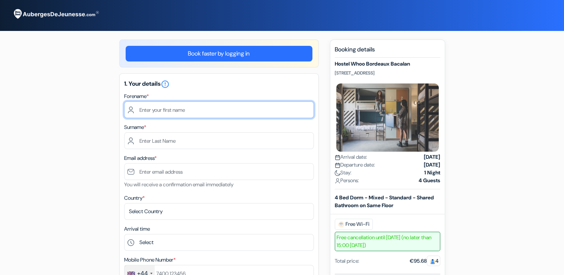
click at [177, 111] on input "text" at bounding box center [219, 109] width 190 height 17
type input "finn"
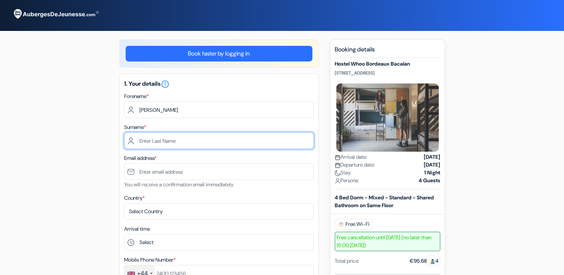
type input "pepperdine"
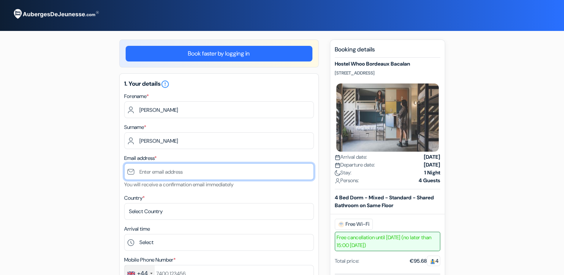
type input "finnpepperdine@gmail.com"
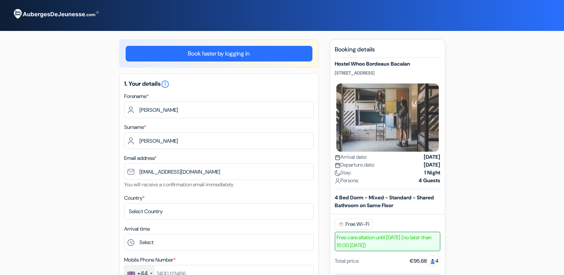
type input "07946317483"
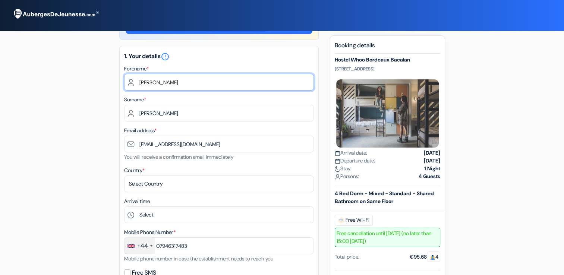
scroll to position [75, 0]
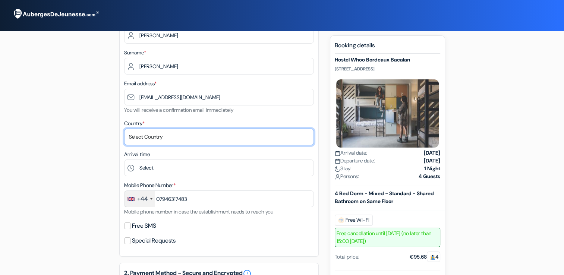
click at [160, 143] on select "Select Country Abkhazia Afghanistan South Africa Albania Algeria Germany Andorr…" at bounding box center [219, 137] width 190 height 17
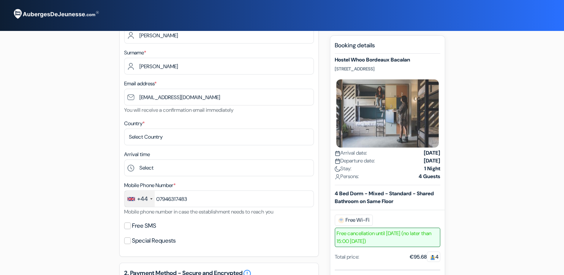
click at [56, 150] on div "add_box Auberge Whoo Bordeaux Bacalan [STREET_ADDRESS] Détails de l'établisseme…" at bounding box center [282, 270] width 492 height 610
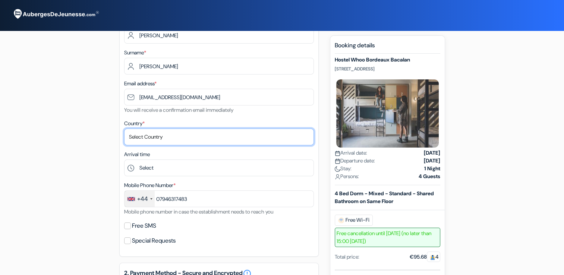
drag, startPoint x: 135, startPoint y: 144, endPoint x: 142, endPoint y: 135, distance: 11.1
click at [135, 144] on select "Select Country Abkhazia Afghanistan South Africa Albania Algeria Germany Andorr…" at bounding box center [219, 137] width 190 height 17
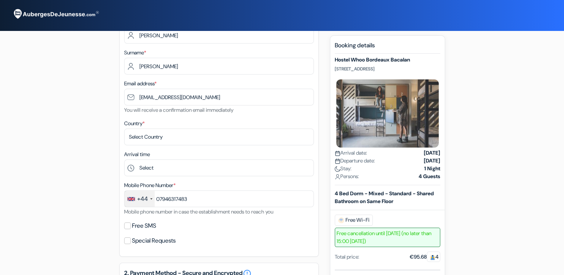
click at [78, 79] on div "add_box Auberge Whoo Bordeaux Bacalan [STREET_ADDRESS] Détails de l'établisseme…" at bounding box center [282, 270] width 492 height 610
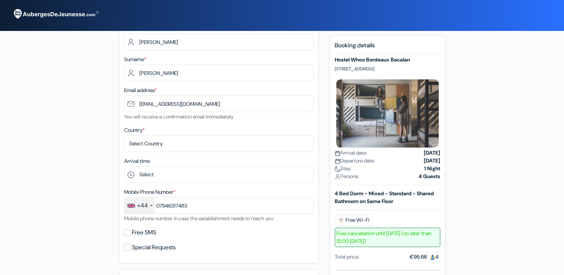
scroll to position [0, 0]
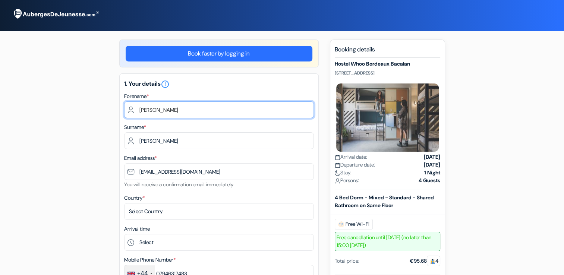
click at [162, 111] on input "finn" at bounding box center [219, 109] width 190 height 17
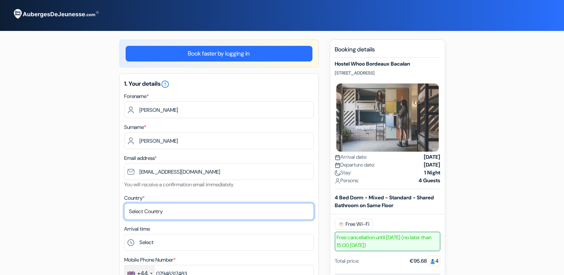
click at [160, 211] on select "Select Country Abkhazia Afghanistan South Africa Albania Algeria Germany Andorr…" at bounding box center [219, 211] width 190 height 17
select select "254"
click at [124, 204] on select "Select Country Abkhazia Afghanistan South Africa Albania Algeria Germany Andorr…" at bounding box center [219, 211] width 190 height 17
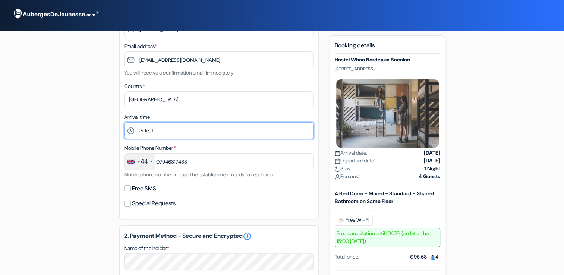
click at [164, 130] on select "Select 1:00 2:00 3:00 4:00 5:00 6:00 7:00 8:00 9:00 10:00 11:00 12:00 13:00 14:…" at bounding box center [219, 130] width 190 height 17
select select "12"
click at [124, 123] on select "Select 1:00 2:00 3:00 4:00 5:00 6:00 7:00 8:00 9:00 10:00 11:00 12:00 13:00 14:…" at bounding box center [219, 130] width 190 height 17
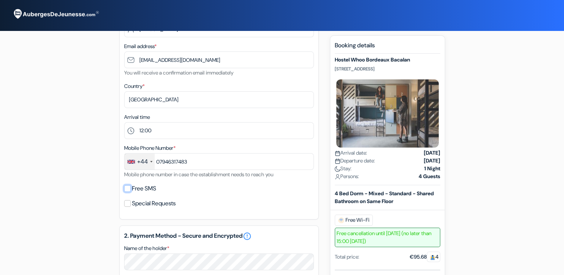
click at [126, 189] on input "Free SMS" at bounding box center [127, 188] width 7 height 7
checkbox input "true"
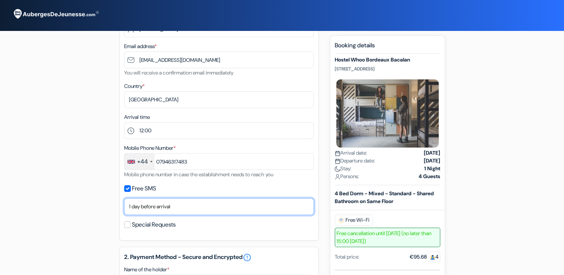
click at [149, 212] on select "No thank you Right now On the day of your arrival 1 day before arrival 2 days b…" at bounding box center [219, 206] width 190 height 17
select select "2"
click at [124, 199] on select "No thank you Right now On the day of your arrival 1 day before arrival 2 days b…" at bounding box center [219, 206] width 190 height 17
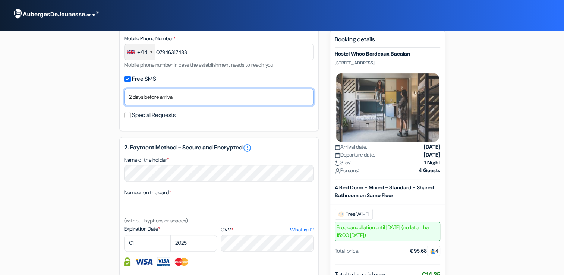
scroll to position [224, 0]
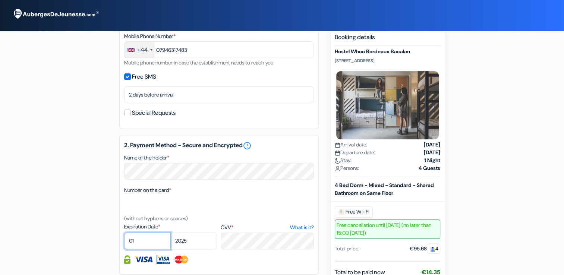
select select "03"
select select "2028"
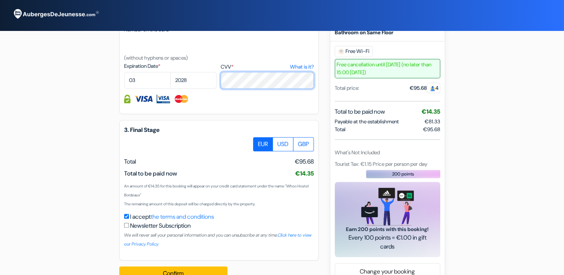
scroll to position [404, 0]
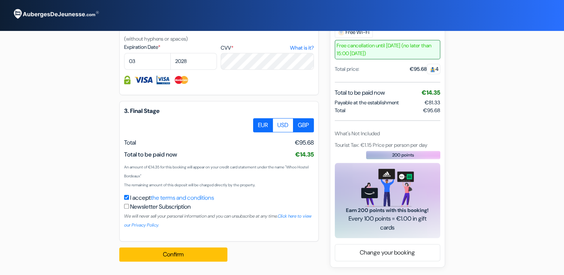
click at [304, 128] on label "GBP" at bounding box center [303, 125] width 21 height 14
click at [258, 123] on input "GBP" at bounding box center [255, 120] width 5 height 5
radio input "true"
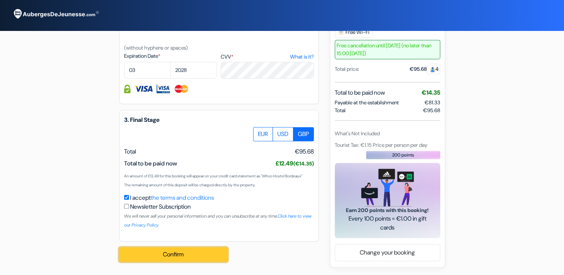
click at [161, 254] on button "Confirm Loading..." at bounding box center [173, 254] width 108 height 14
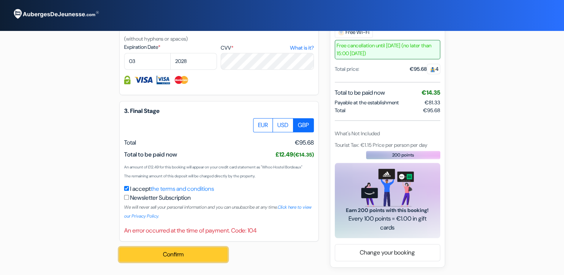
click at [199, 262] on button "Confirm Loading..." at bounding box center [173, 254] width 108 height 14
click at [192, 262] on button "Confirm Loading..." at bounding box center [173, 254] width 108 height 14
click at [188, 262] on button "Confirm Loading..." at bounding box center [173, 254] width 108 height 14
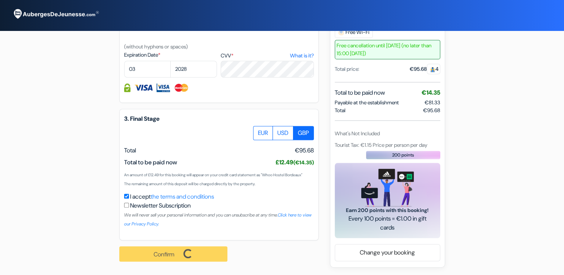
click at [188, 262] on div "Confirm Loading... Traitement de la demande..." at bounding box center [177, 253] width 116 height 27
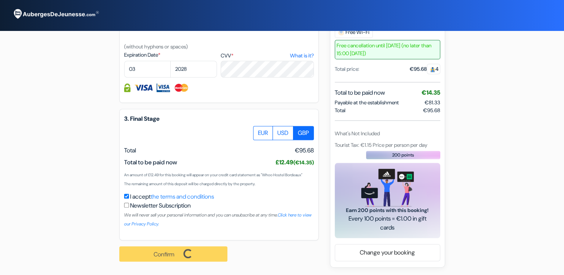
click at [188, 262] on div "Confirm Loading... Traitement de la demande..." at bounding box center [177, 253] width 116 height 27
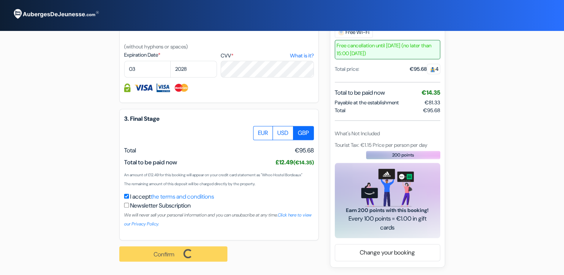
click at [188, 262] on div "Confirm Loading... Traitement de la demande..." at bounding box center [177, 253] width 116 height 27
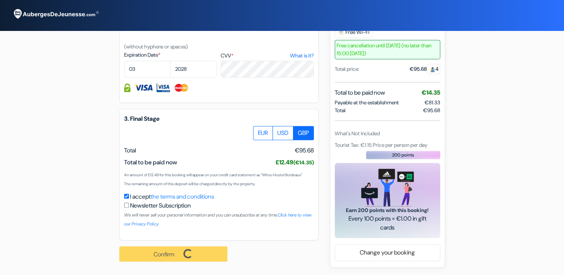
click at [188, 262] on div "Confirm Loading... Traitement de la demande..." at bounding box center [177, 253] width 116 height 27
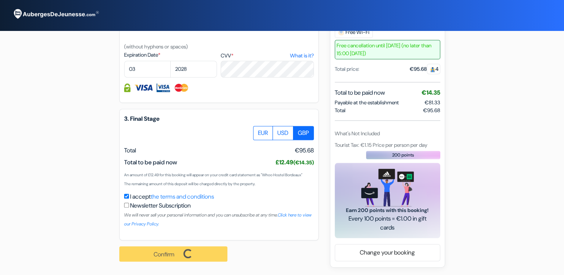
click at [188, 262] on div "Confirm Loading... Traitement de la demande..." at bounding box center [177, 253] width 116 height 27
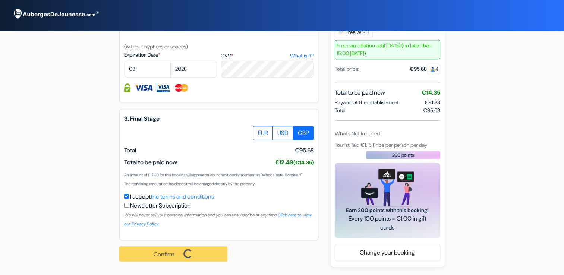
click at [188, 262] on div "Confirm Loading... Traitement de la demande..." at bounding box center [177, 253] width 116 height 27
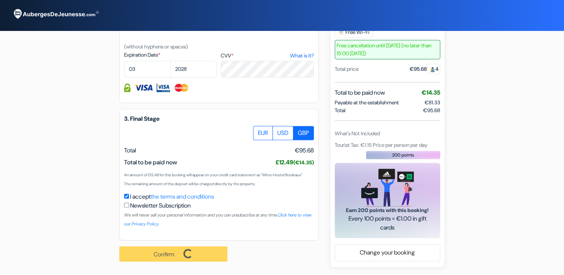
click at [188, 262] on div "Confirm Loading... Traitement de la demande..." at bounding box center [177, 253] width 116 height 27
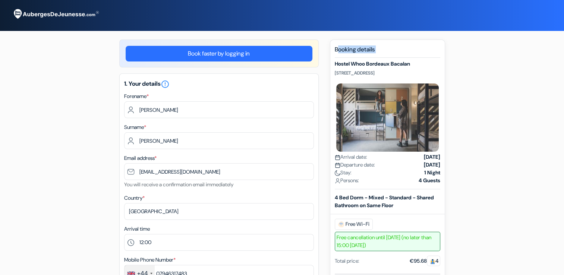
scroll to position [0, 0]
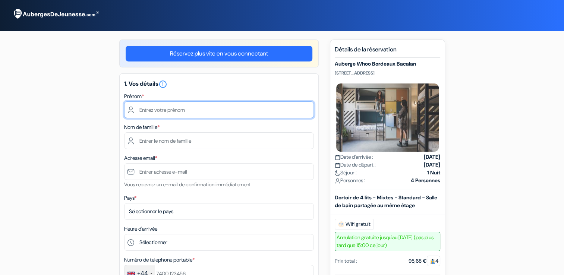
click at [193, 113] on input "text" at bounding box center [219, 109] width 190 height 17
type input "[PERSON_NAME]"
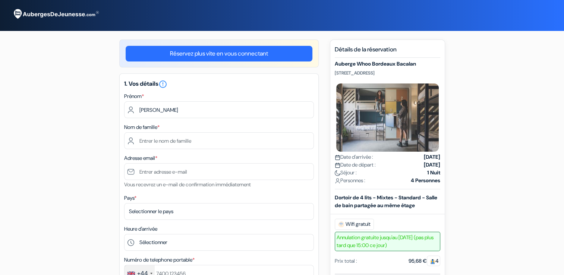
type input "pepperdine"
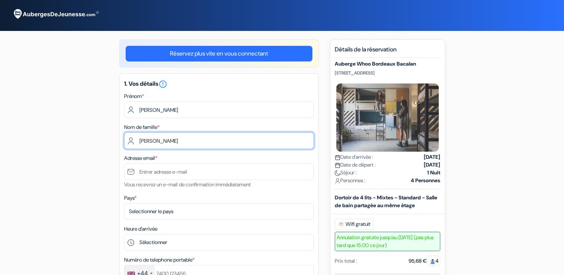
type input "finnpepperdine@gmail.com"
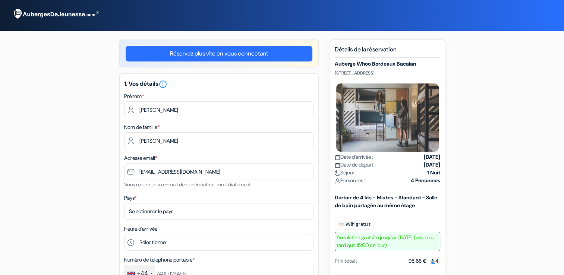
type input "07946317483"
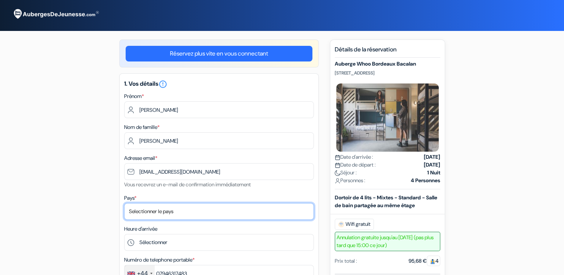
click at [194, 207] on select "Selectionner le pays Abkhazie [GEOGRAPHIC_DATA] [GEOGRAPHIC_DATA] Du [GEOGRAPHI…" at bounding box center [219, 211] width 190 height 17
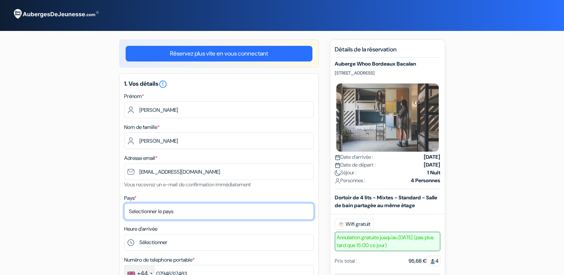
click at [181, 215] on select "Selectionner le pays Abkhazie [GEOGRAPHIC_DATA] [GEOGRAPHIC_DATA] Du [GEOGRAPHI…" at bounding box center [219, 211] width 190 height 17
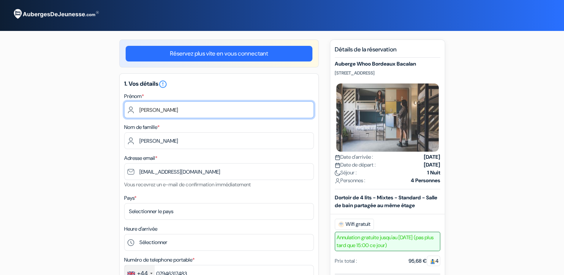
click at [155, 109] on input "finn" at bounding box center [219, 109] width 190 height 17
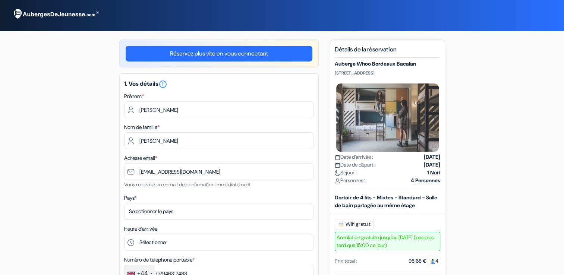
click at [179, 150] on div "1. Vos détails error_outline Prénom * finn Nom de famille * pepperdine Adresse …" at bounding box center [218, 202] width 199 height 258
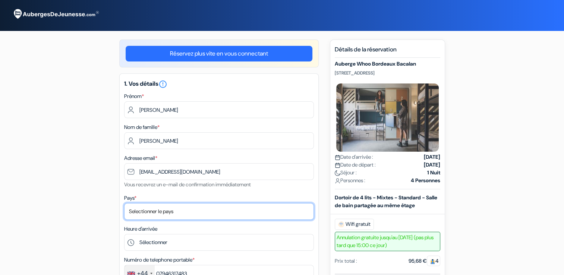
click at [182, 210] on select "Selectionner le pays Abkhazie [GEOGRAPHIC_DATA] [GEOGRAPHIC_DATA] Du [GEOGRAPHI…" at bounding box center [219, 211] width 190 height 17
select select "32"
click at [124, 204] on select "Selectionner le pays Abkhazie [GEOGRAPHIC_DATA] [GEOGRAPHIC_DATA] Du [GEOGRAPHI…" at bounding box center [219, 211] width 190 height 17
click at [201, 210] on select "Selectionner le pays Abkhazie [GEOGRAPHIC_DATA] [GEOGRAPHIC_DATA] Du [GEOGRAPHI…" at bounding box center [219, 211] width 190 height 17
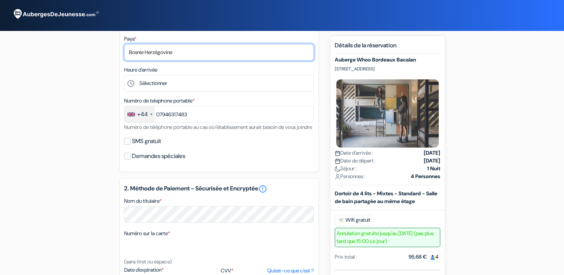
scroll to position [130, 0]
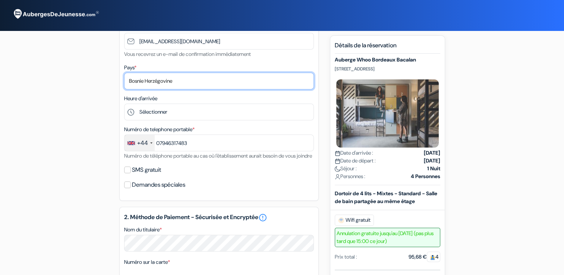
click at [164, 76] on select "Selectionner le pays Abkhazie [GEOGRAPHIC_DATA] [GEOGRAPHIC_DATA] Du [GEOGRAPHI…" at bounding box center [219, 81] width 190 height 17
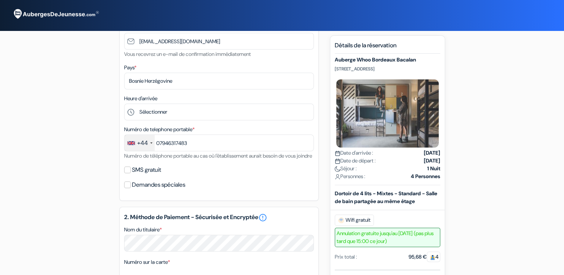
click at [101, 117] on div "add_box Auberge Whoo Bordeaux Bacalan [STREET_ADDRESS] Détails de l'établisseme…" at bounding box center [282, 214] width 492 height 610
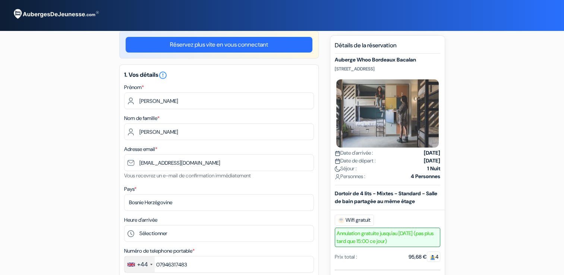
scroll to position [0, 0]
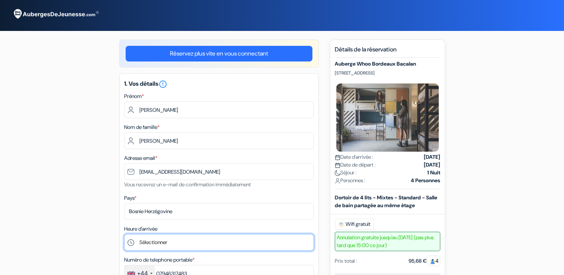
click at [180, 240] on select "Sélectionner 1:00 2:00 3:00 4:00 5:00 6:00 7:00 8:00 9:00 10:00 11:00 12:00 13:…" at bounding box center [219, 242] width 190 height 17
click at [192, 241] on select "Sélectionner 1:00 2:00 3:00 4:00 5:00 6:00 7:00 8:00 9:00 10:00 11:00 12:00 13:…" at bounding box center [219, 242] width 190 height 17
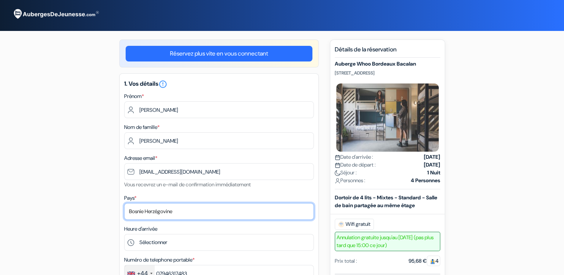
click at [179, 214] on select "Selectionner le pays Abkhazie [GEOGRAPHIC_DATA] [GEOGRAPHIC_DATA] Du [GEOGRAPHI…" at bounding box center [219, 211] width 190 height 17
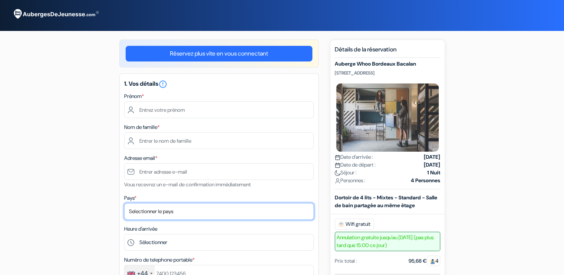
click at [187, 209] on select "Selectionner le pays Abkhazie [GEOGRAPHIC_DATA] [GEOGRAPHIC_DATA] Du [GEOGRAPHI…" at bounding box center [219, 211] width 190 height 17
